Goal: Check status: Check status

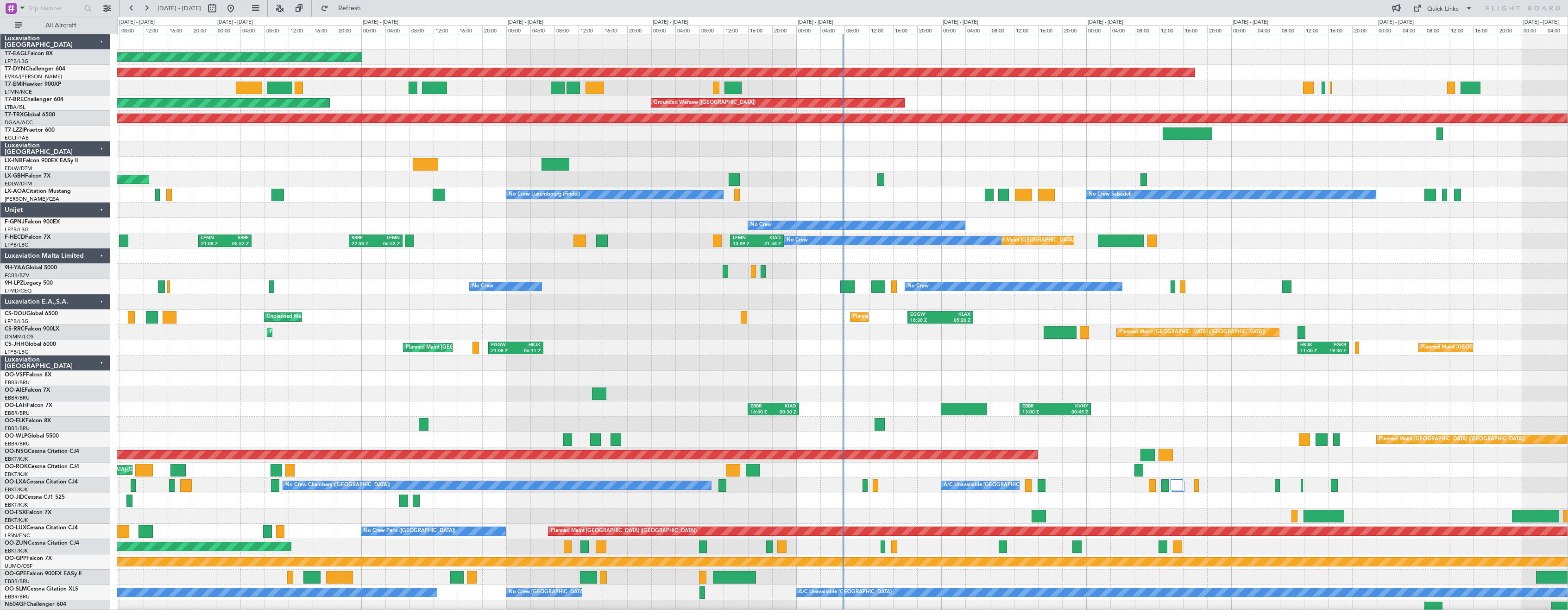
click at [101, 363] on div "Luxaviation [GEOGRAPHIC_DATA]" at bounding box center [56, 364] width 110 height 16
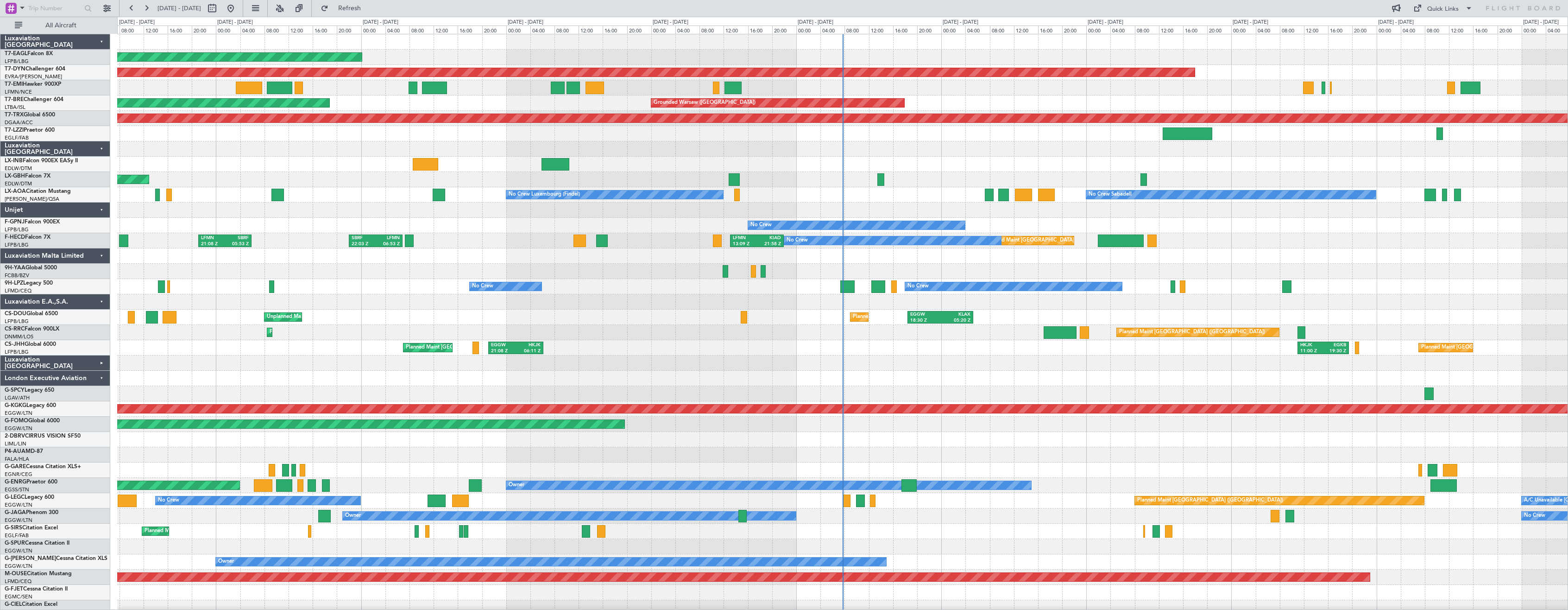
click at [100, 377] on div "London Executive Aviation" at bounding box center [56, 378] width 110 height 16
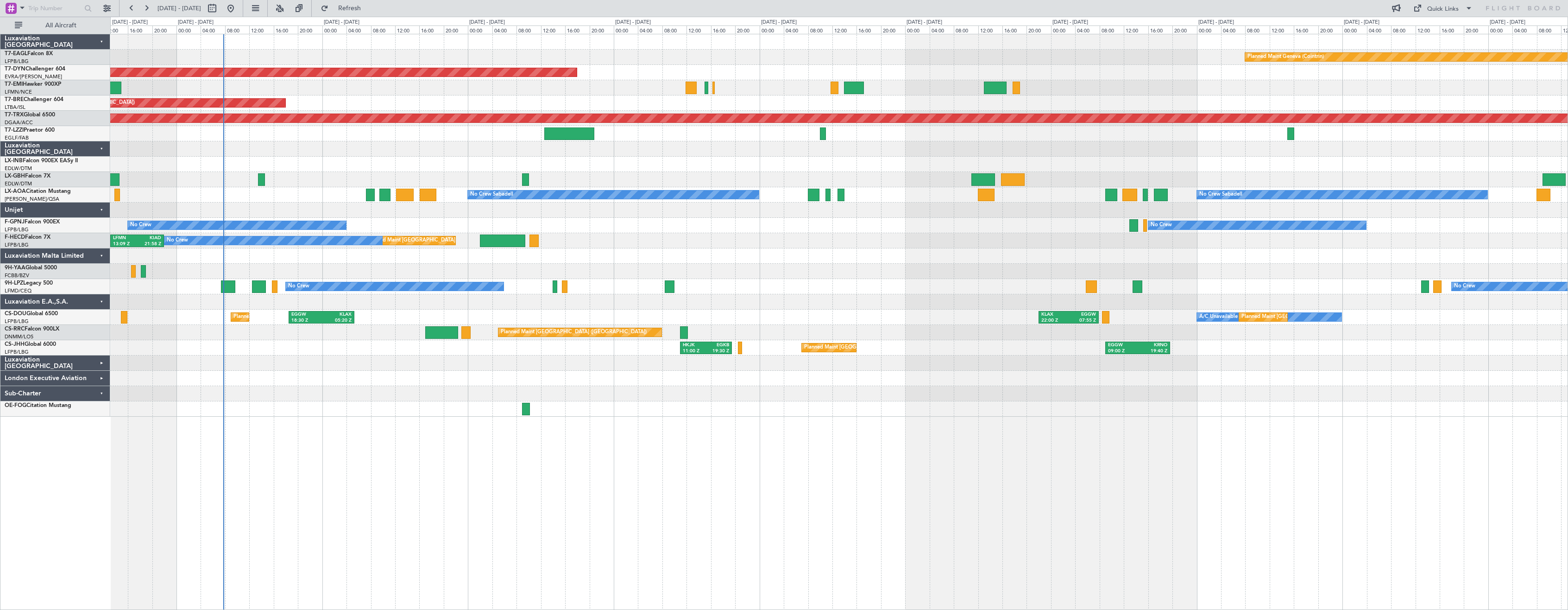
click at [278, 442] on div "Planned Maint Geneva (Cointrin) Planned Maint [GEOGRAPHIC_DATA]-[GEOGRAPHIC_DAT…" at bounding box center [839, 322] width 1458 height 576
click at [278, 422] on div "Planned Maint Geneva (Cointrin) Planned Maint [GEOGRAPHIC_DATA]-[GEOGRAPHIC_DAT…" at bounding box center [839, 322] width 1458 height 576
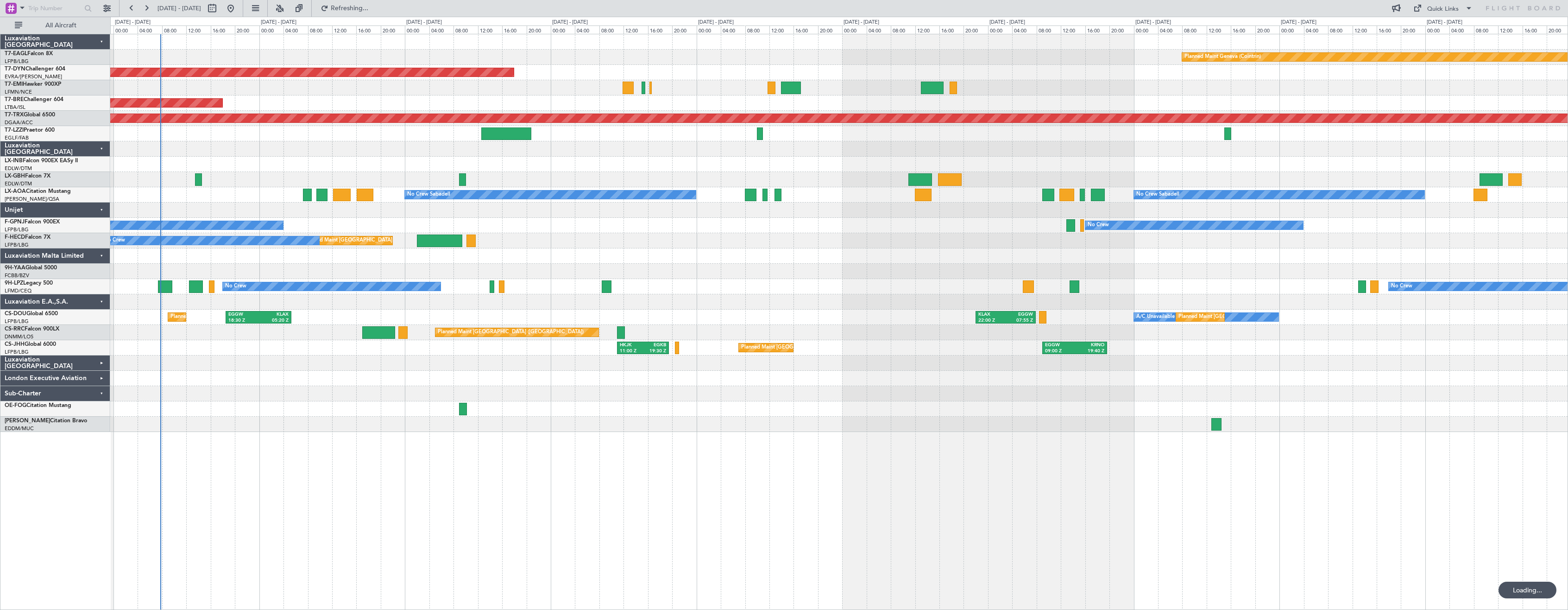
click at [565, 402] on div "Planned Maint Geneva (Cointrin) Planned Maint [GEOGRAPHIC_DATA]-[GEOGRAPHIC_DAT…" at bounding box center [839, 233] width 1458 height 397
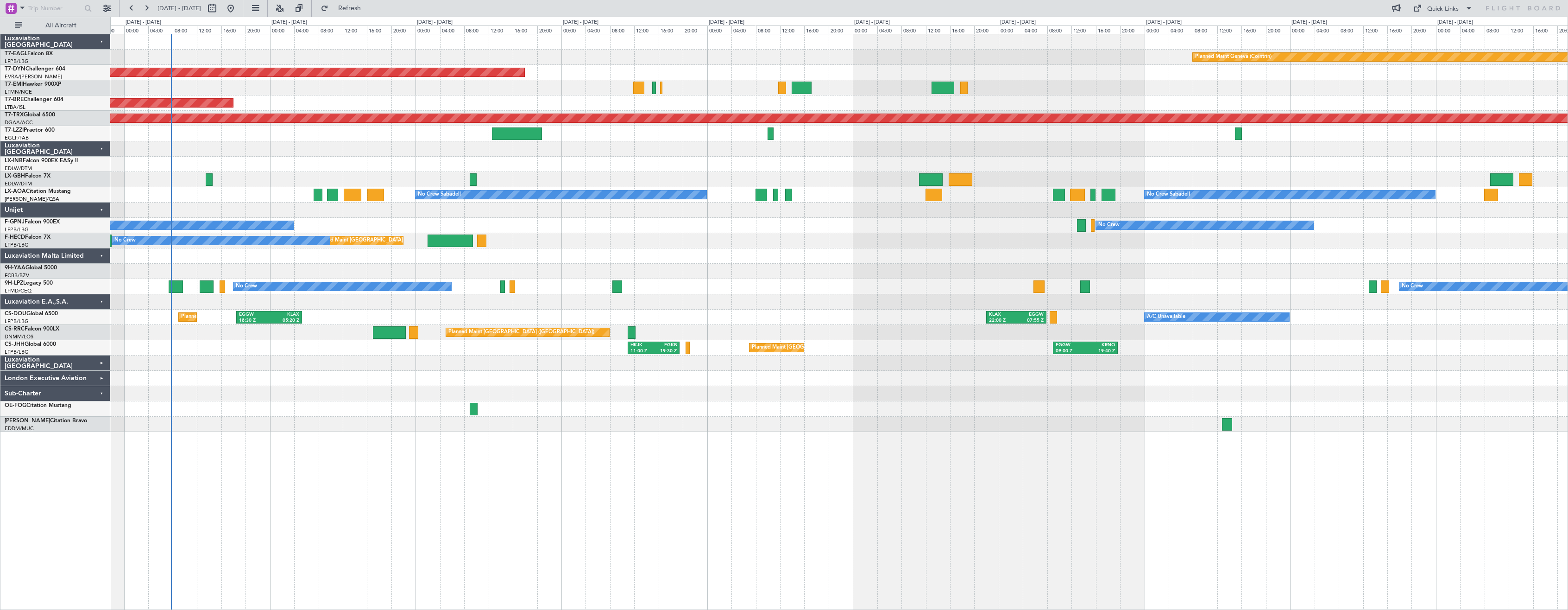
click at [508, 148] on div at bounding box center [839, 149] width 1458 height 16
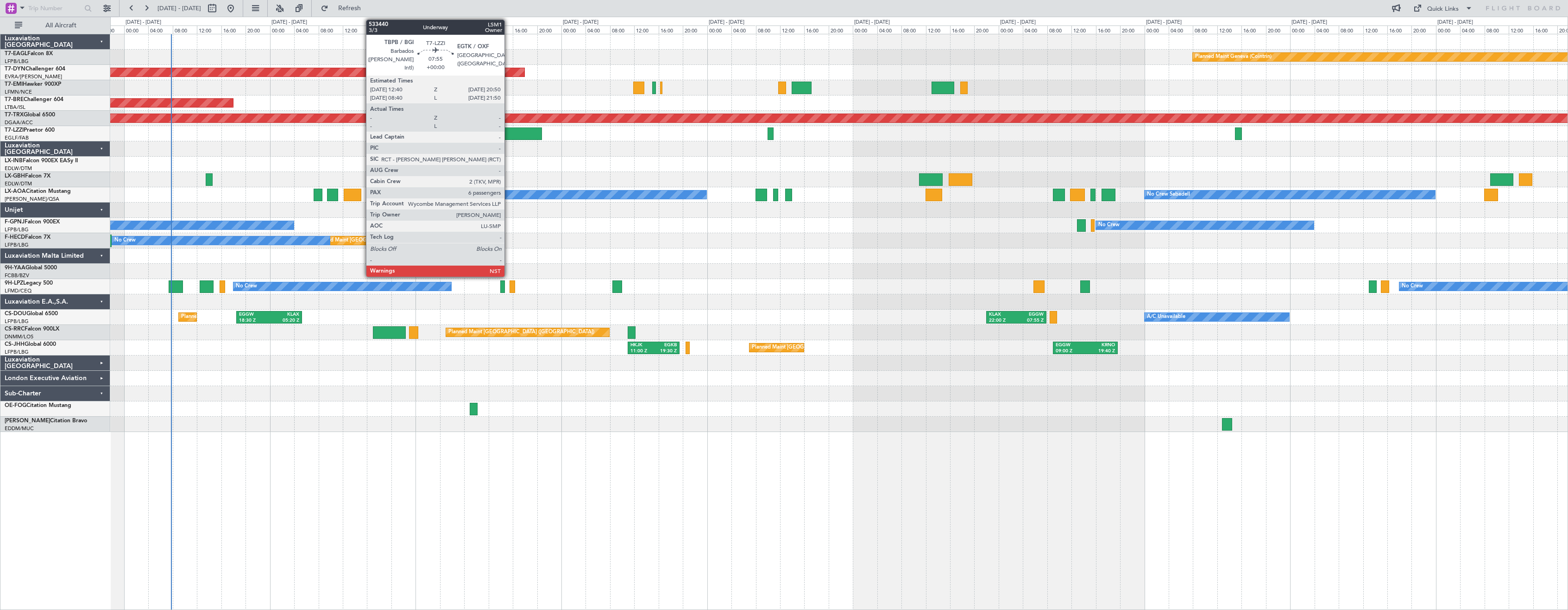
click at [509, 136] on div at bounding box center [517, 134] width 50 height 12
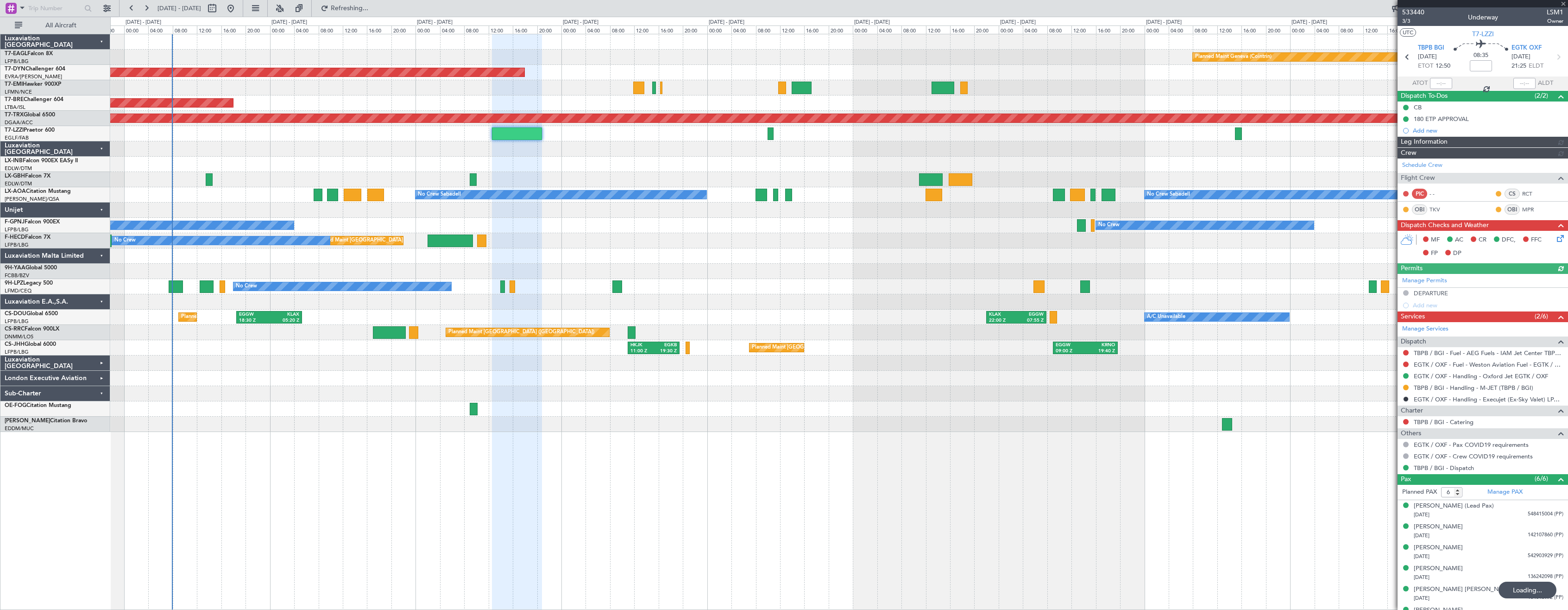
type input "+00:40"
